Goal: Find specific page/section: Find specific page/section

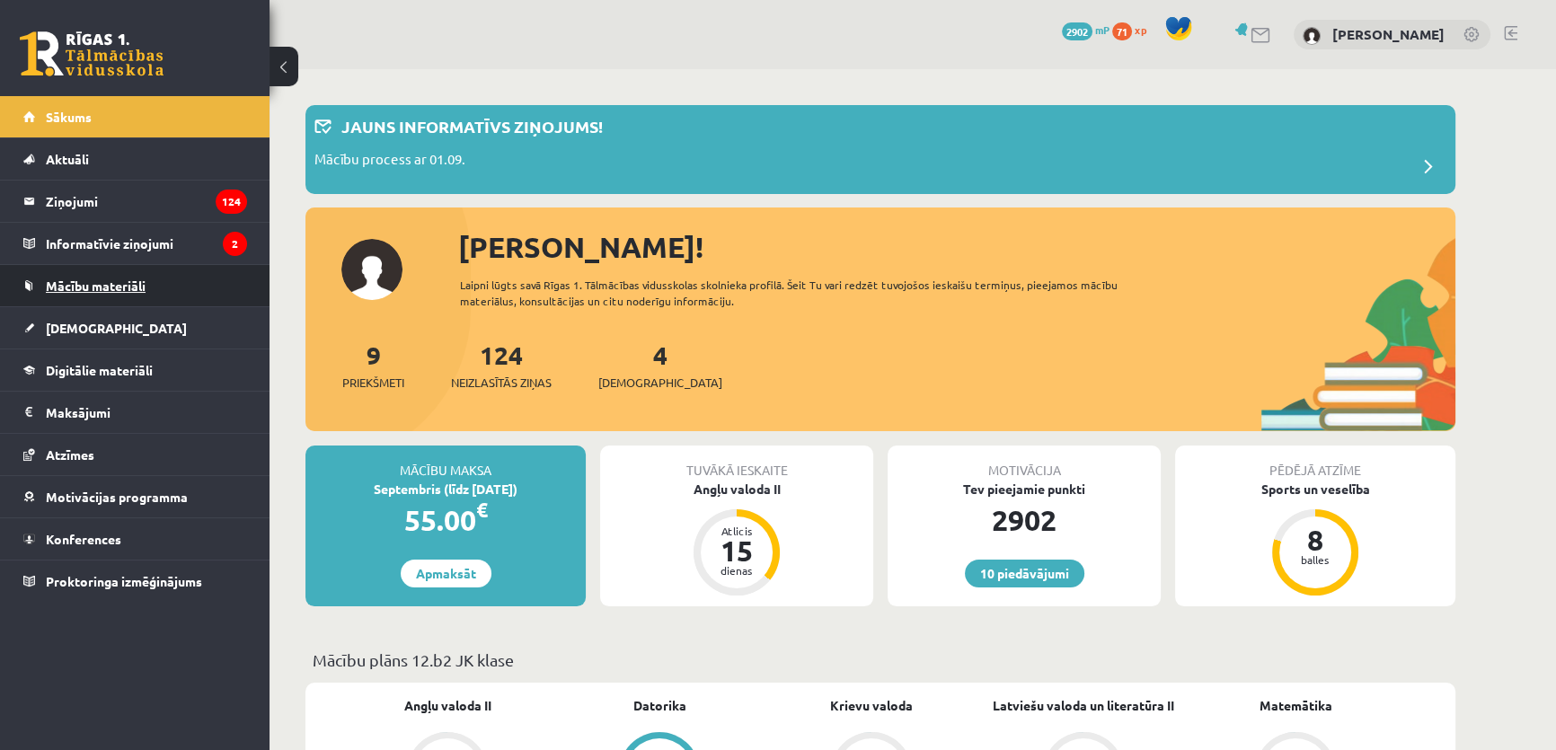
click at [66, 276] on link "Mācību materiāli" at bounding box center [135, 285] width 224 height 41
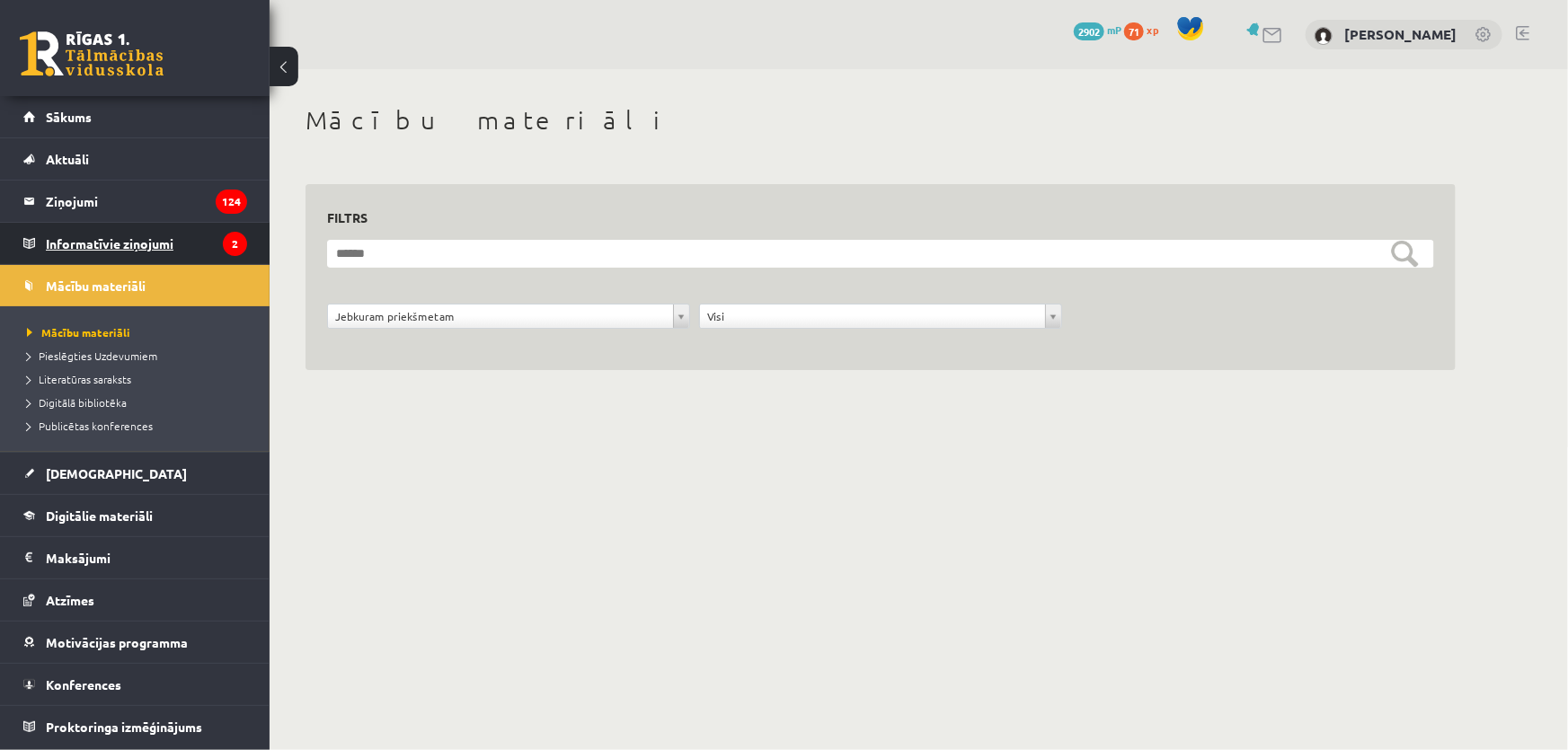
click at [140, 246] on legend "Informatīvie ziņojumi 2" at bounding box center [146, 243] width 201 height 41
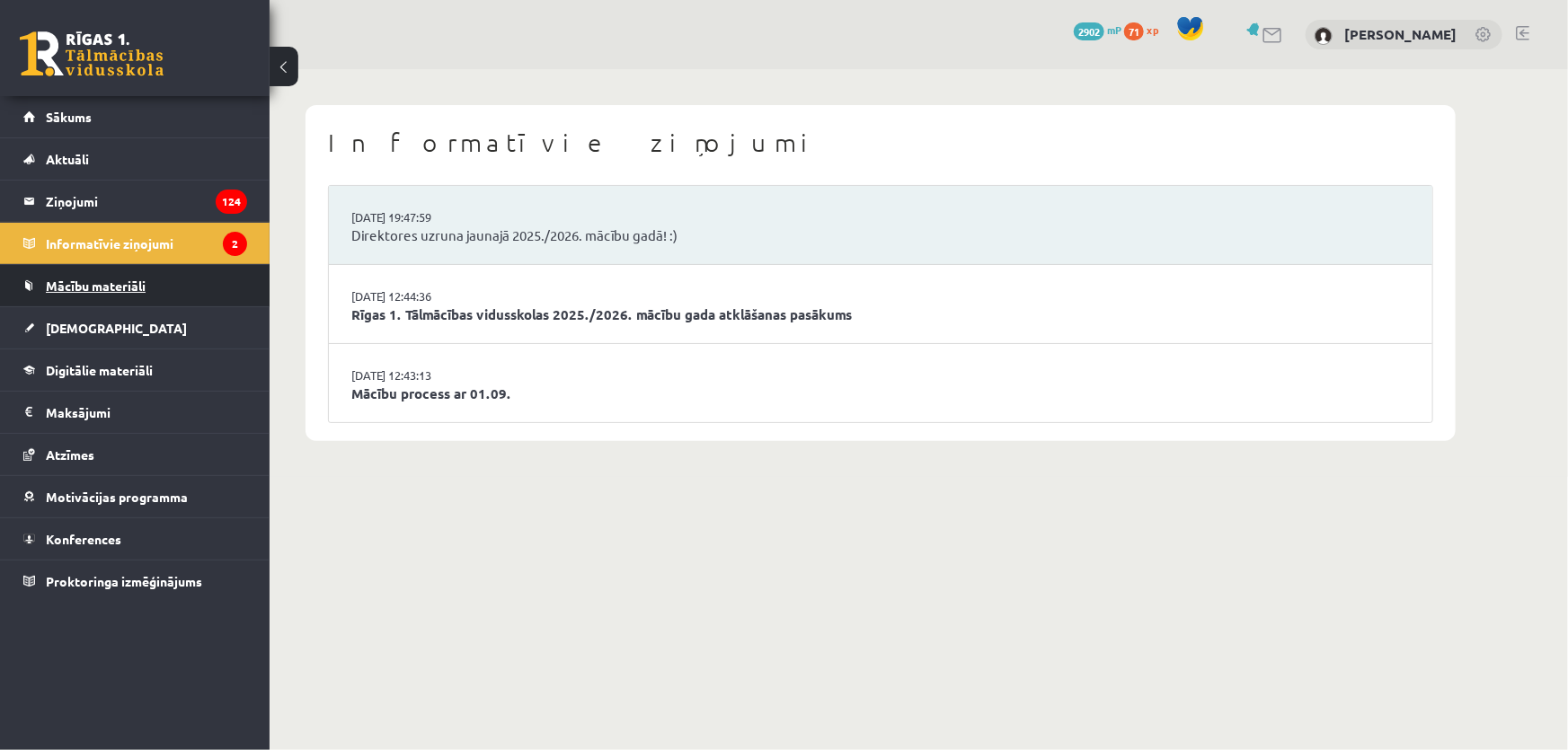
click at [209, 289] on link "Mācību materiāli" at bounding box center [135, 285] width 224 height 41
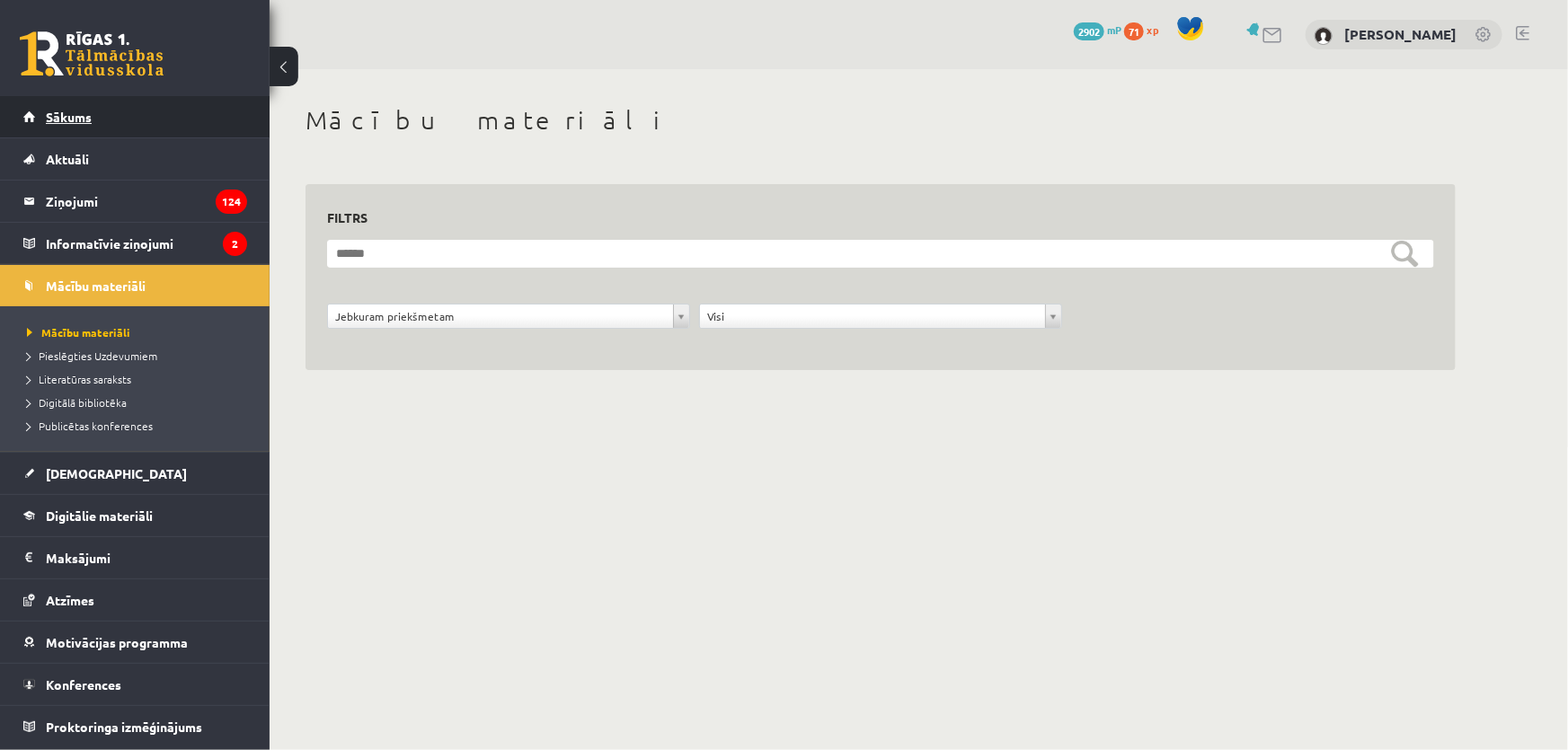
click at [120, 121] on link "Sākums" at bounding box center [135, 116] width 224 height 41
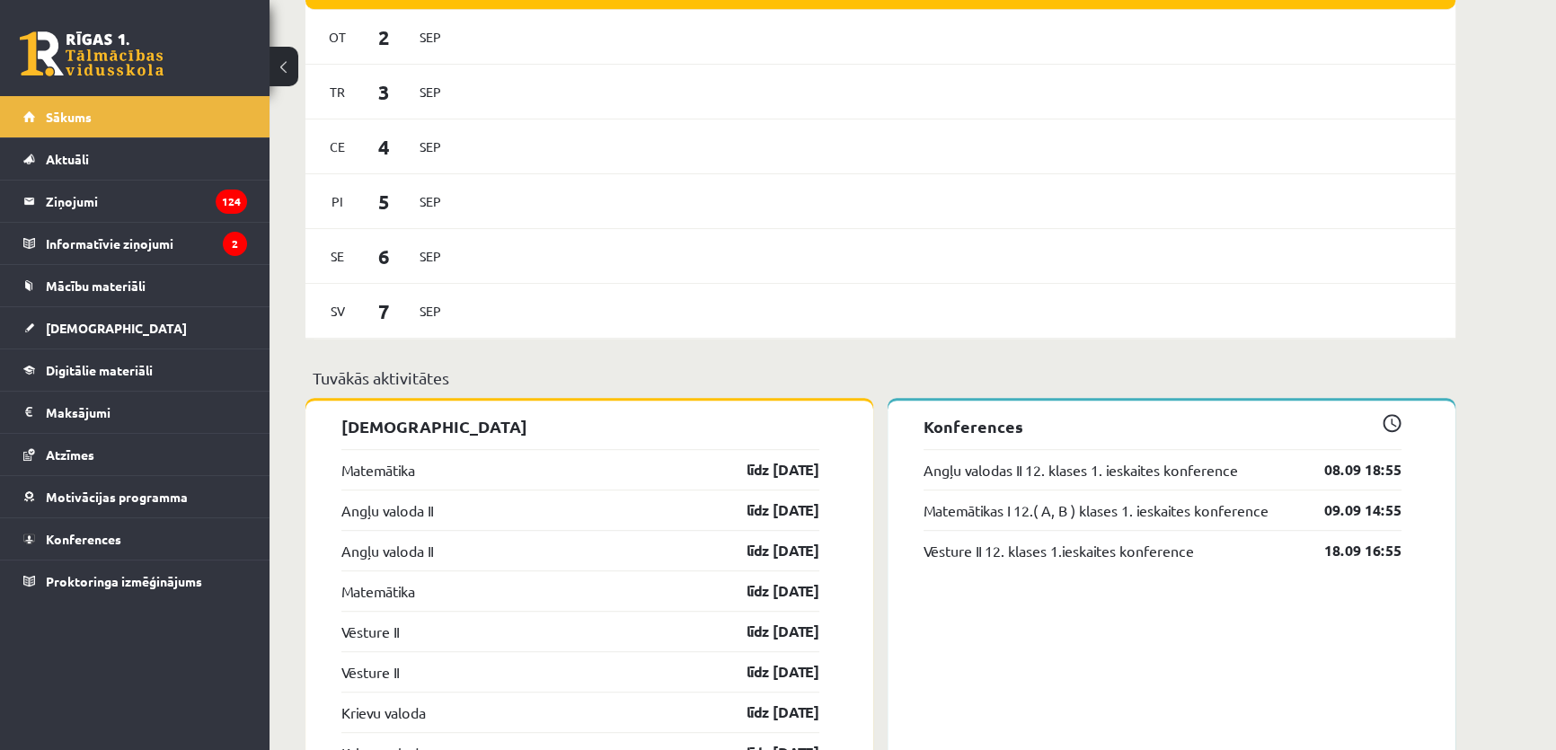
scroll to position [1470, 0]
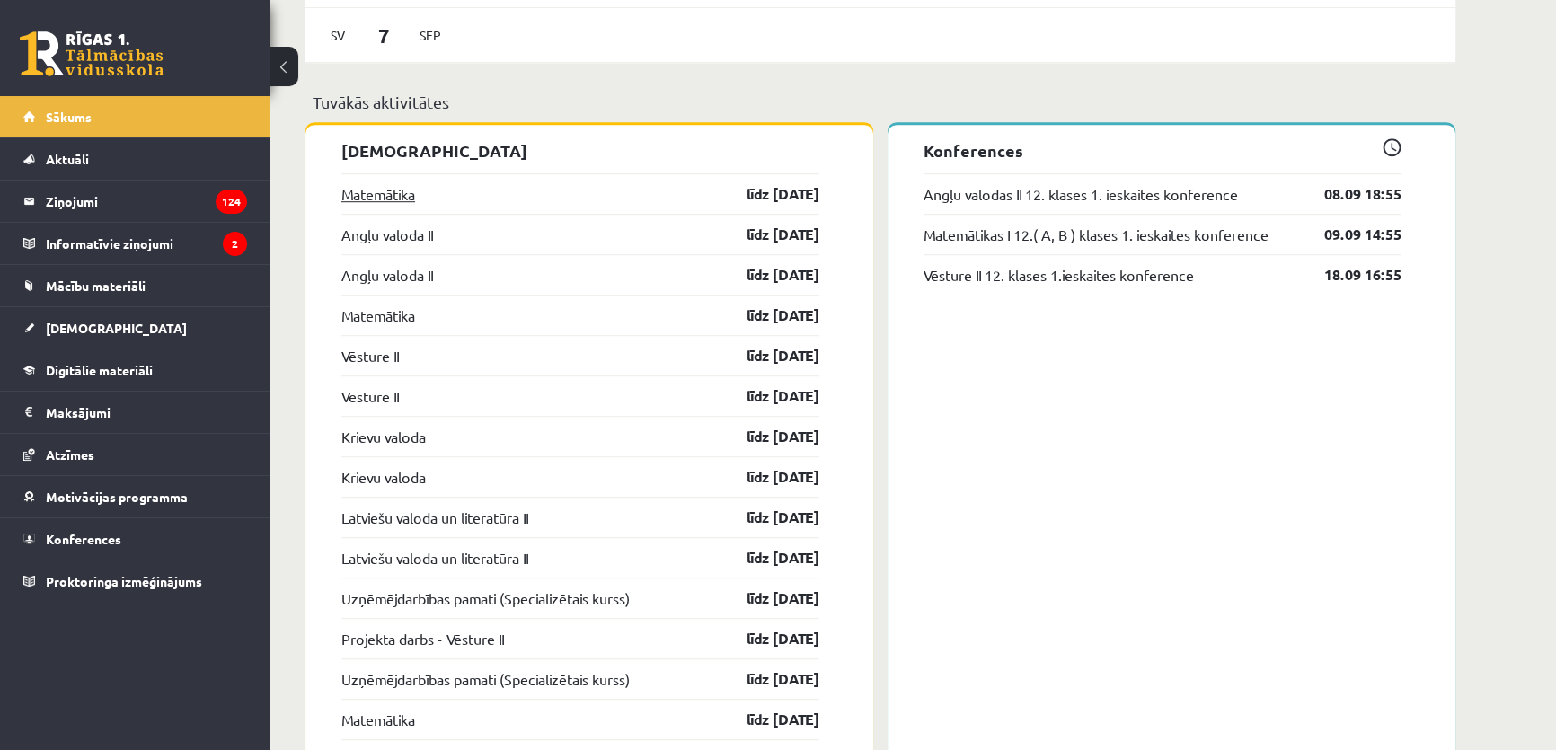
click at [368, 202] on link "Matemātika" at bounding box center [378, 194] width 74 height 22
